Goal: Use online tool/utility

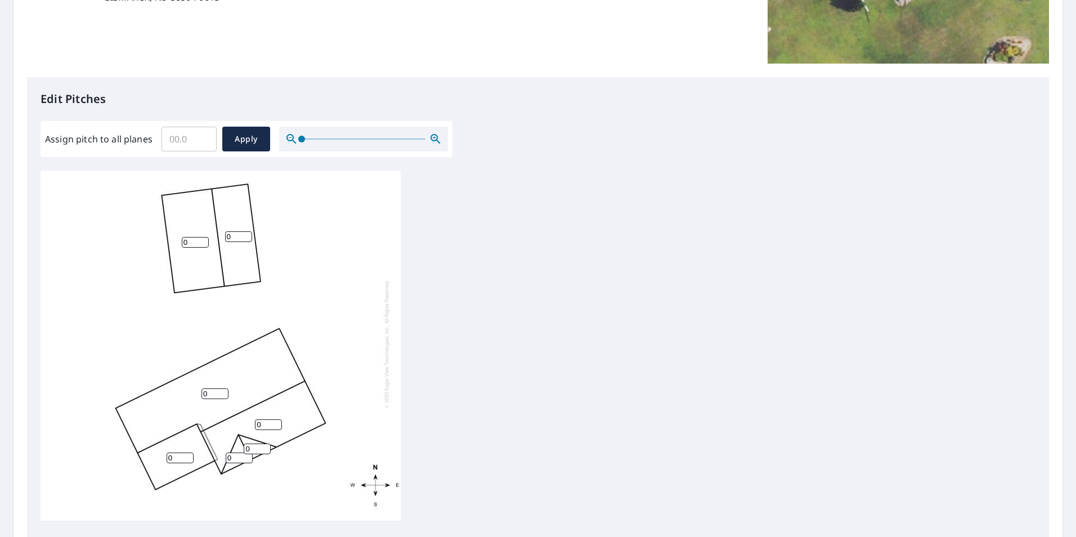
scroll to position [12, 0]
click at [192, 237] on input "0" at bounding box center [195, 242] width 27 height 11
type input "5"
click at [239, 231] on input "0" at bounding box center [238, 236] width 27 height 11
type input "0"
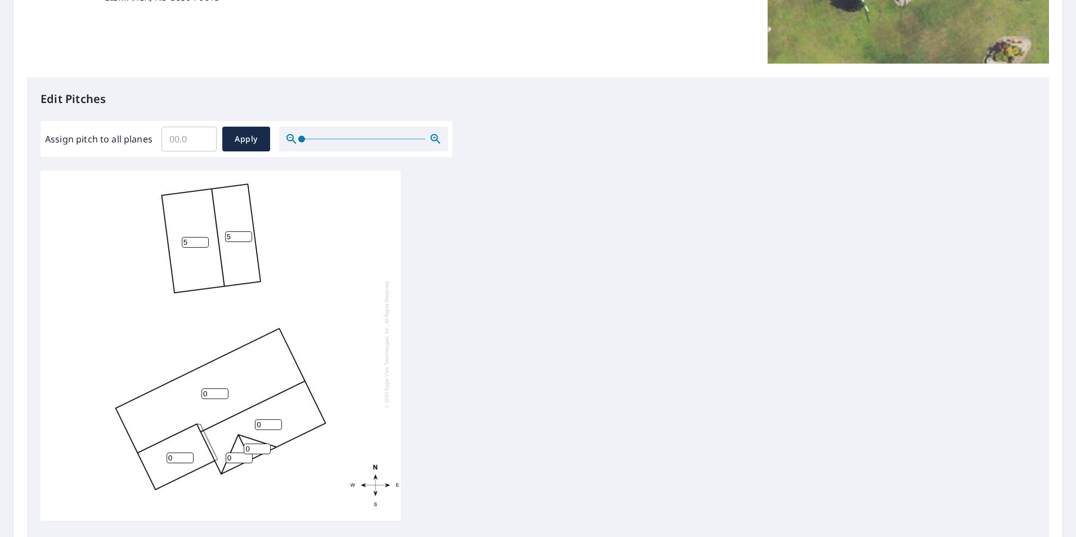
type input "5"
click at [212, 388] on input "0" at bounding box center [214, 393] width 27 height 11
drag, startPoint x: 212, startPoint y: 388, endPoint x: 173, endPoint y: 383, distance: 39.1
click at [173, 383] on div "05 5 0 5 0 0 0" at bounding box center [221, 343] width 360 height 353
type input "5"
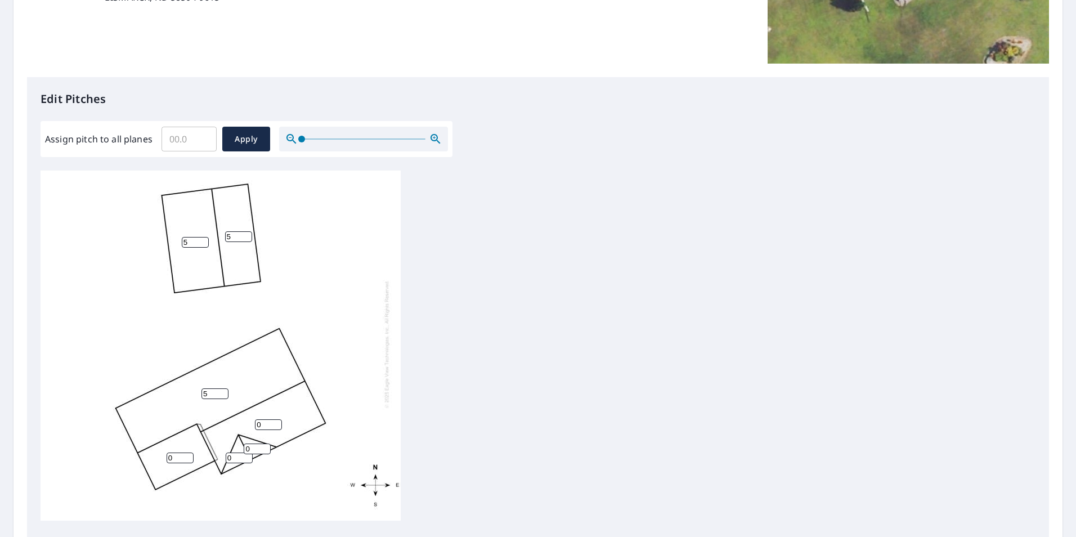
drag, startPoint x: 269, startPoint y: 419, endPoint x: 244, endPoint y: 416, distance: 26.0
click at [244, 416] on div "5 5 0 5 0 0 0" at bounding box center [221, 343] width 360 height 353
type input "5"
drag, startPoint x: 254, startPoint y: 438, endPoint x: 222, endPoint y: 438, distance: 32.1
click at [222, 438] on div "5 5 5 5 0 0 0" at bounding box center [221, 343] width 360 height 353
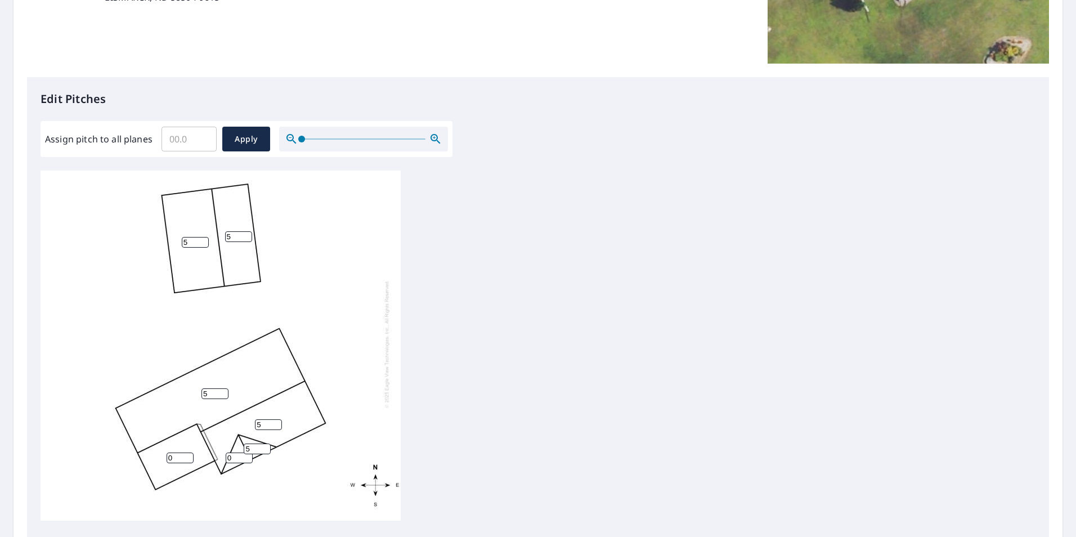
type input "5"
drag, startPoint x: 236, startPoint y: 449, endPoint x: 222, endPoint y: 449, distance: 14.1
click at [222, 449] on div "5 5 5 5 0 0 5" at bounding box center [221, 343] width 360 height 353
type input "5"
drag, startPoint x: 174, startPoint y: 448, endPoint x: 145, endPoint y: 447, distance: 28.7
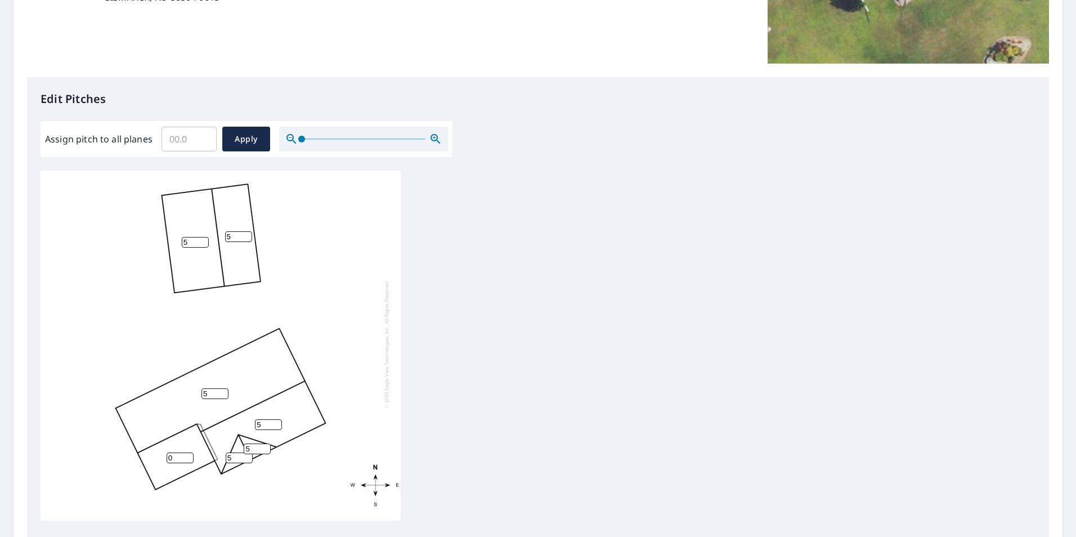
click at [145, 447] on div "5 5 5 5 0 5 5" at bounding box center [221, 343] width 360 height 353
type input "5"
click at [485, 384] on div "5 5 5 5 5 5 5" at bounding box center [538, 346] width 995 height 353
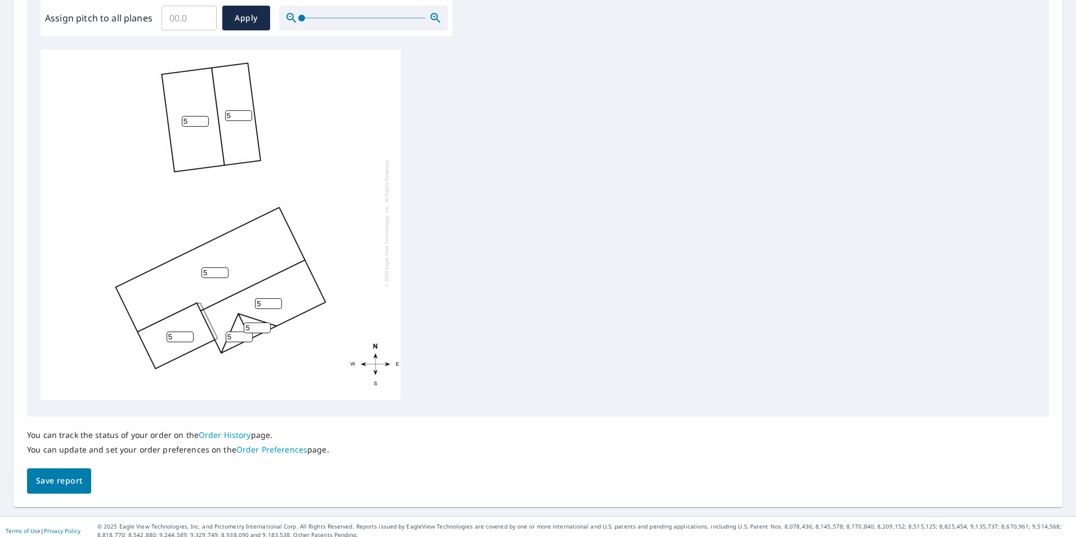
scroll to position [354, 0]
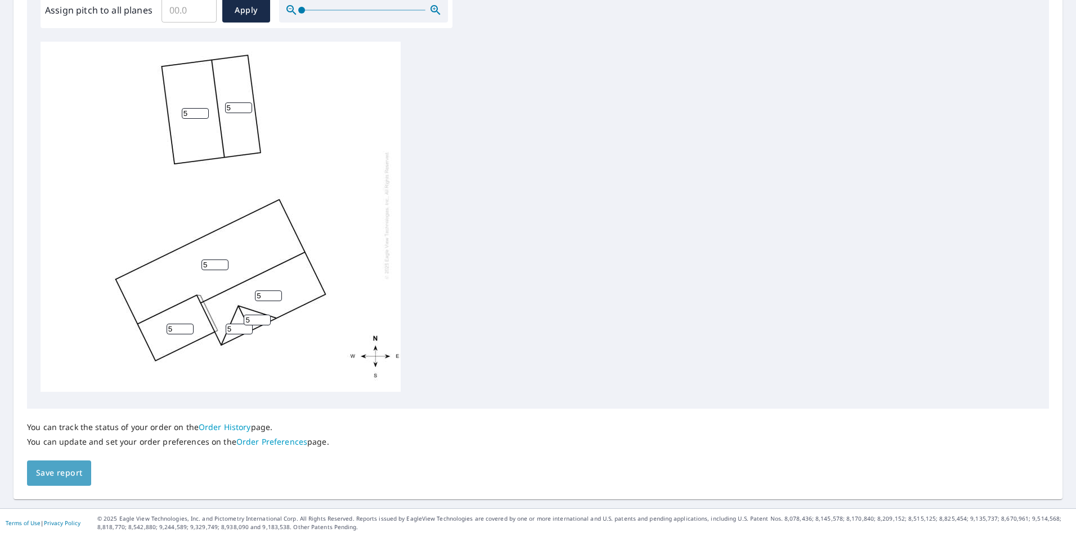
click at [64, 479] on span "Save report" at bounding box center [59, 473] width 46 height 14
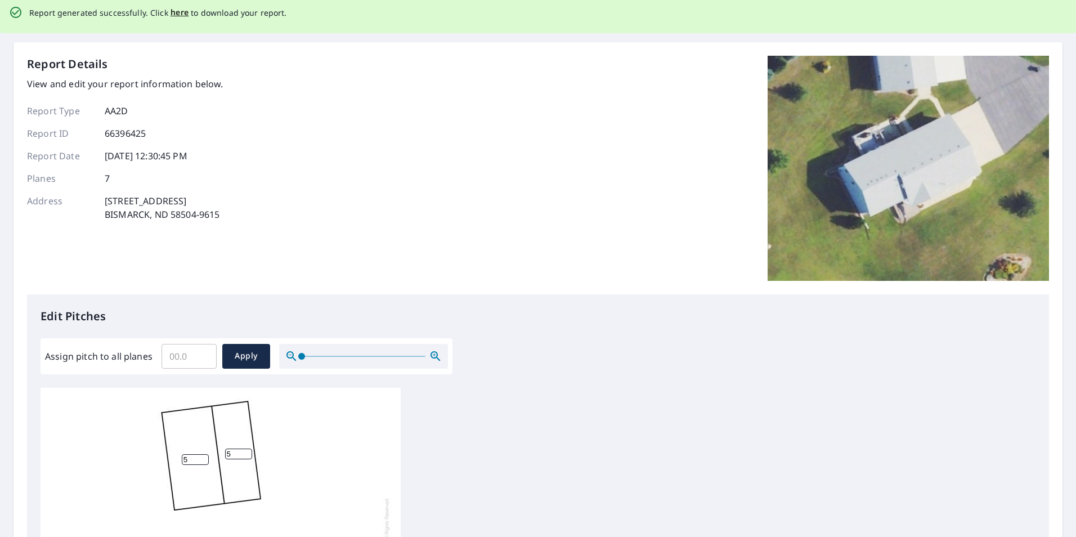
scroll to position [0, 0]
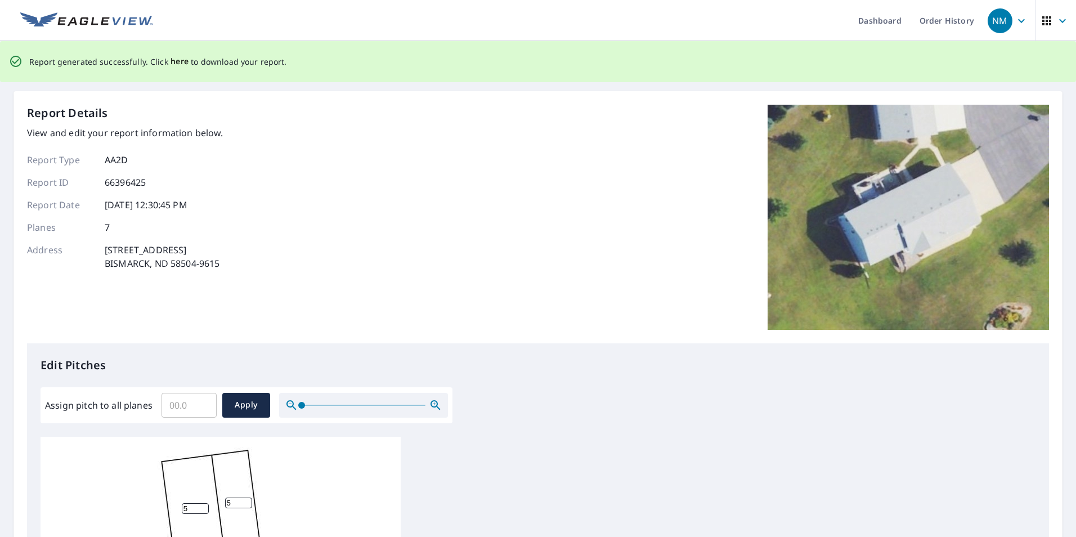
click at [174, 61] on span "here" at bounding box center [179, 62] width 19 height 14
